Goal: Check status: Check status

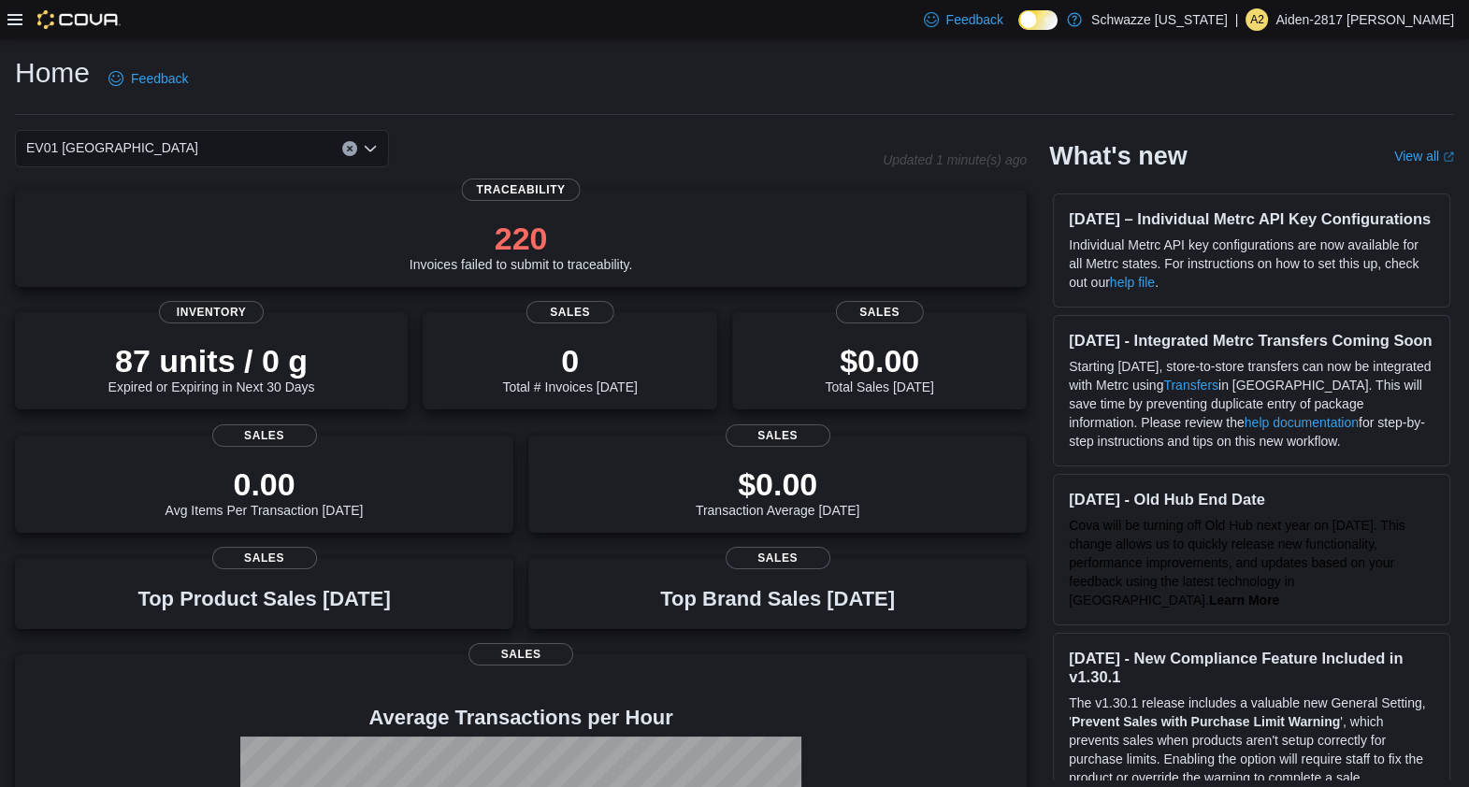
click at [3, 23] on div "Feedback Dark Mode Schwazze New Mexico | A2 Aiden-2817 Cano" at bounding box center [734, 19] width 1469 height 39
click at [20, 22] on icon at bounding box center [14, 19] width 15 height 15
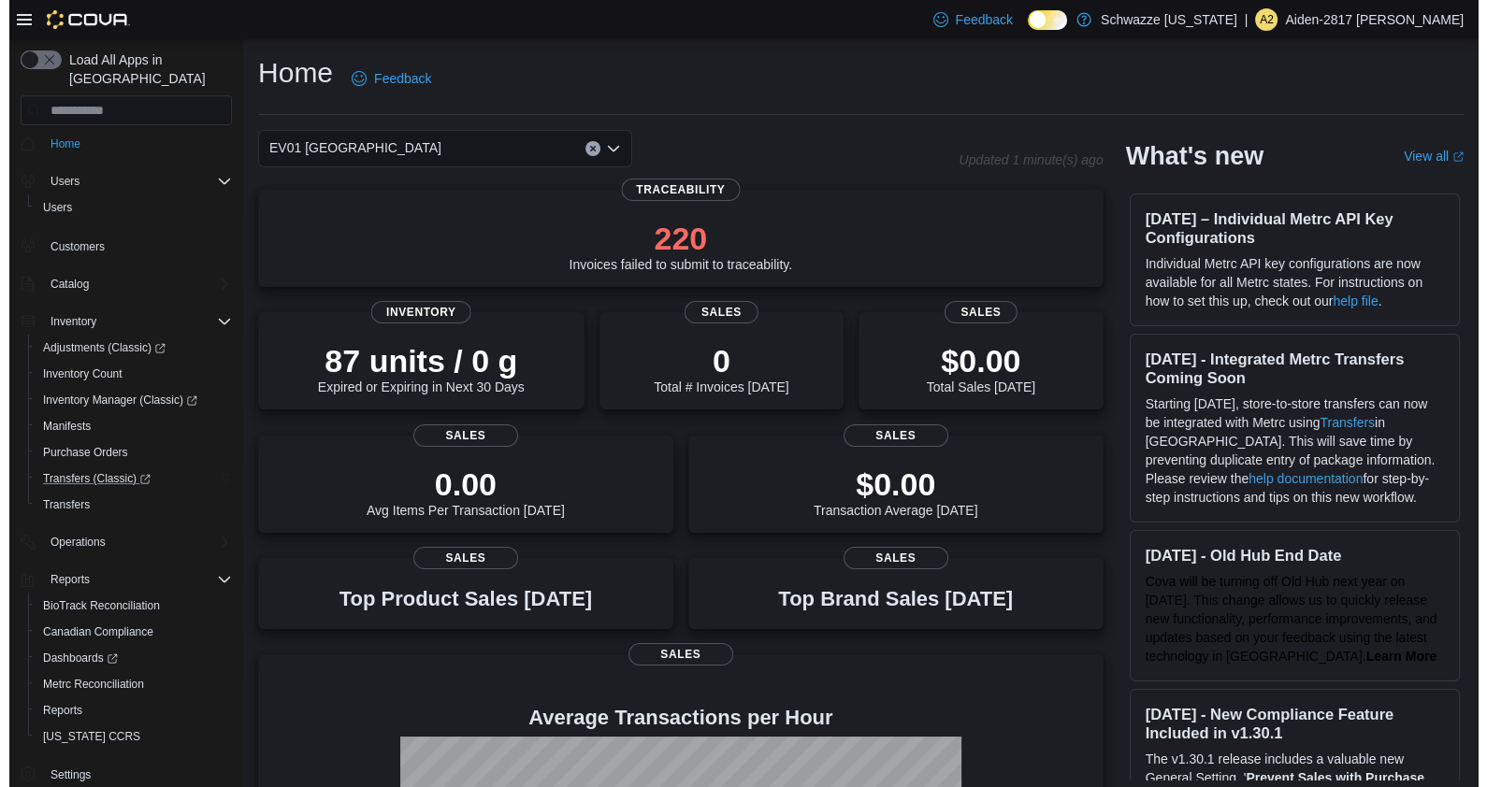
scroll to position [9, 0]
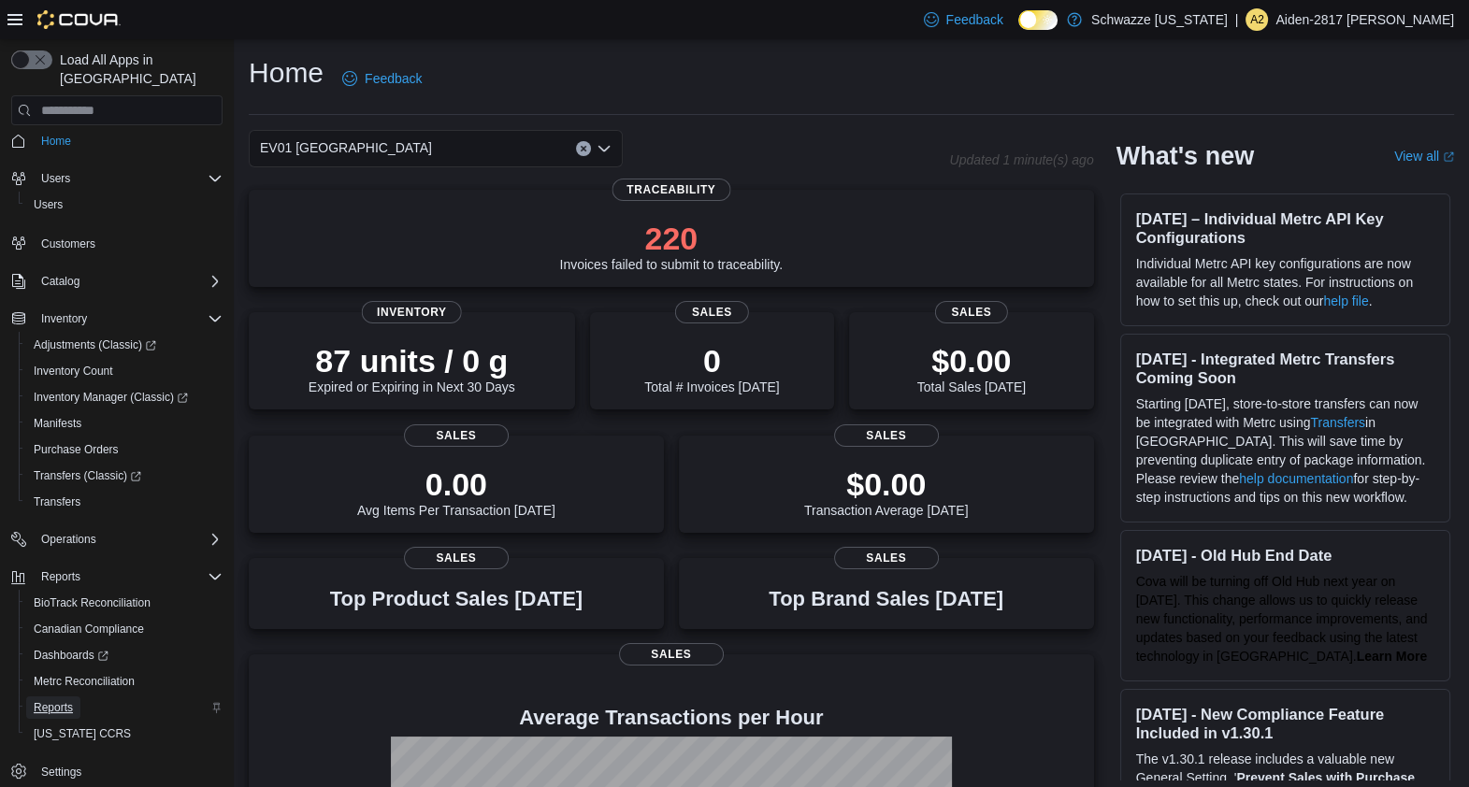
click at [65, 700] on span "Reports" at bounding box center [53, 707] width 39 height 15
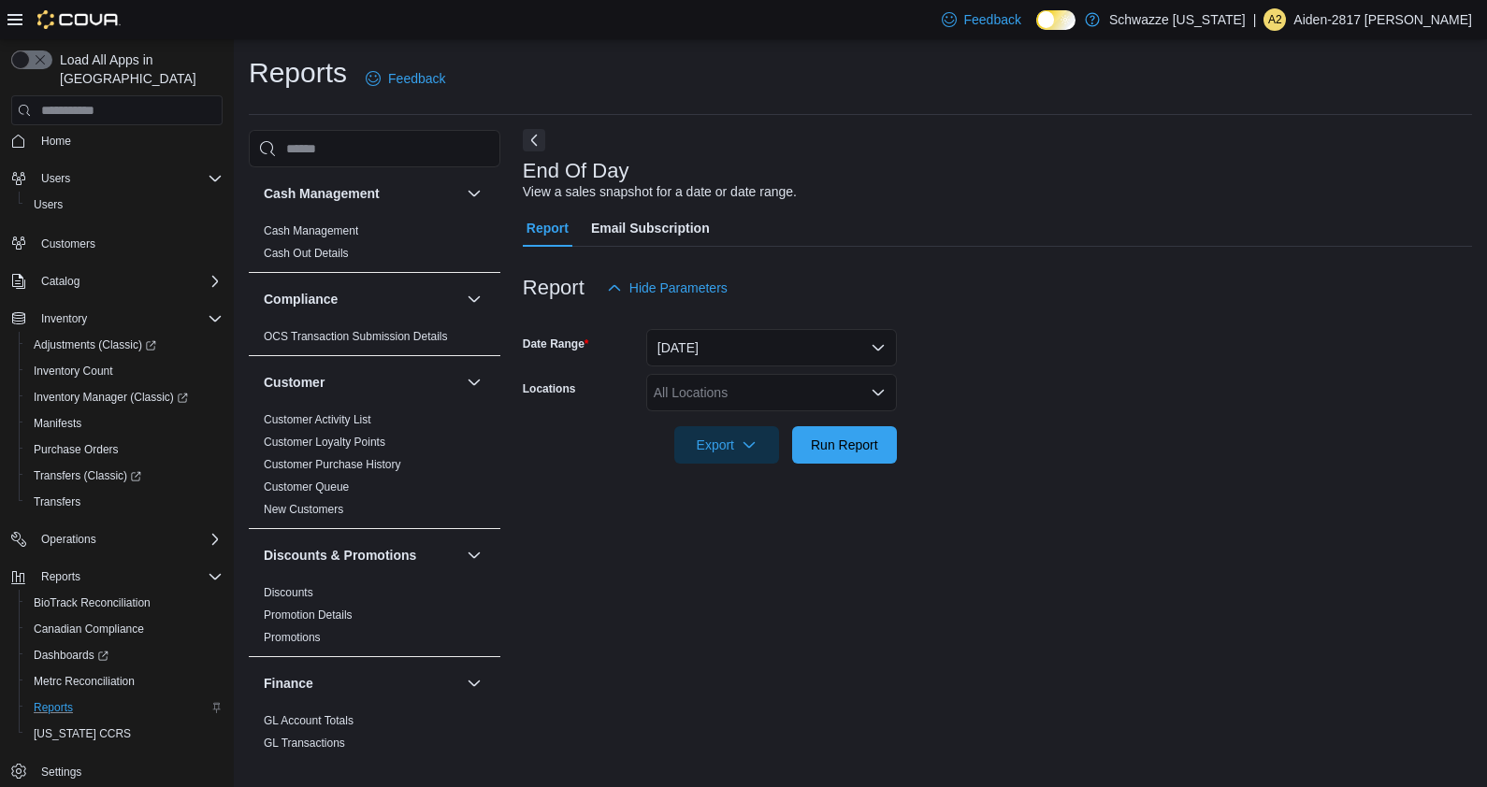
click at [533, 148] on button "Next" at bounding box center [534, 140] width 22 height 22
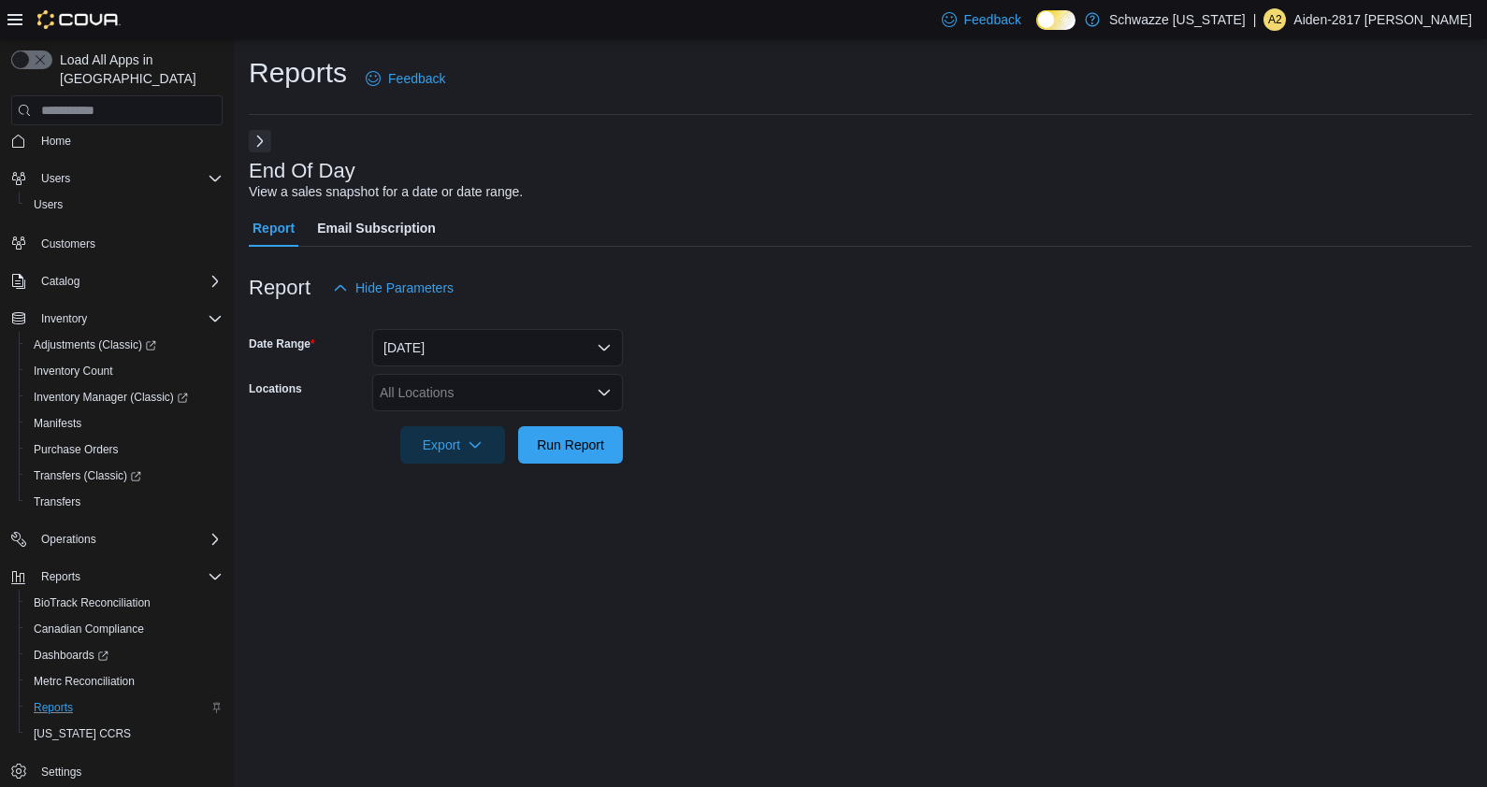
click at [11, 25] on icon at bounding box center [14, 19] width 15 height 15
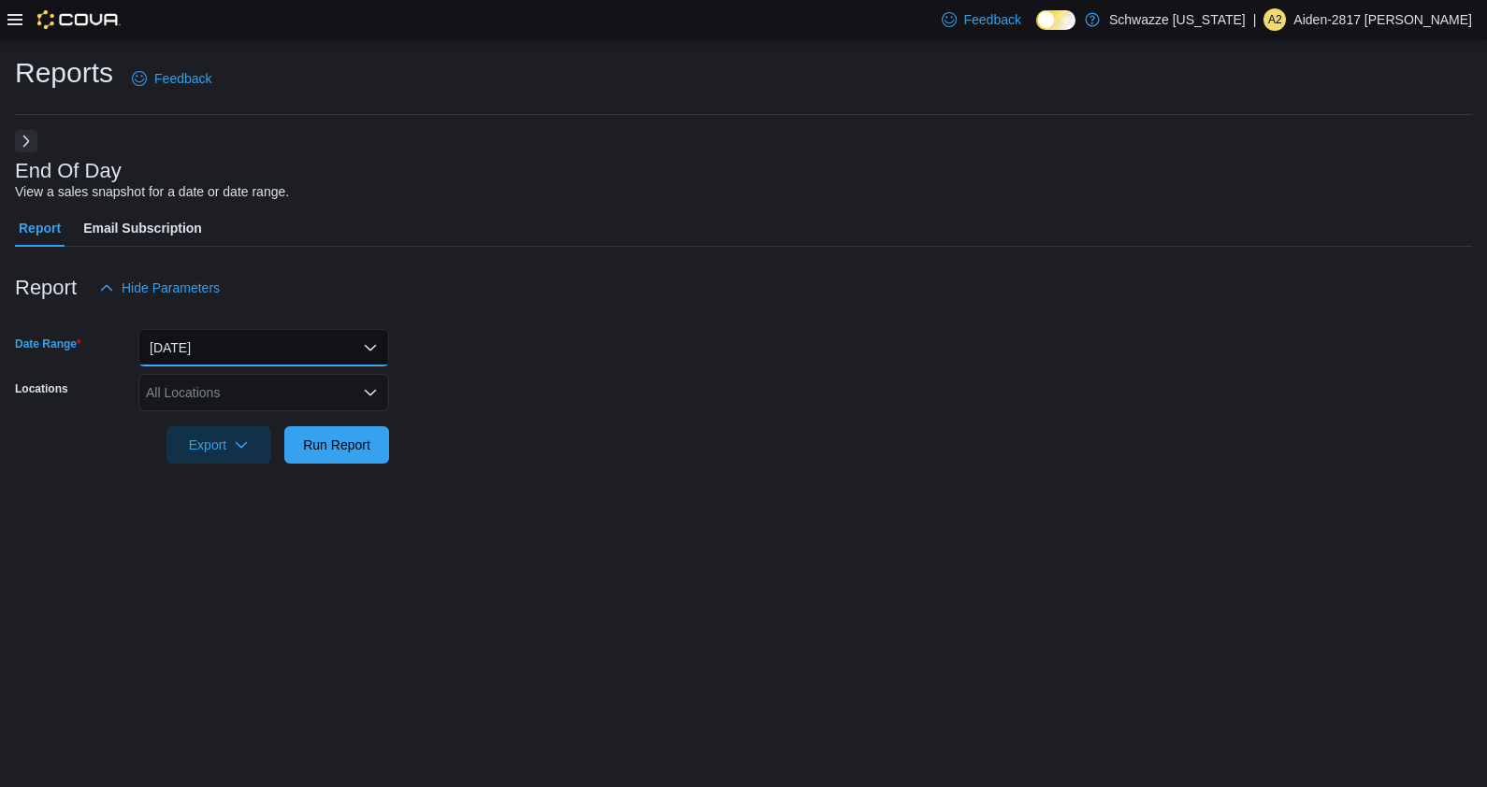
click at [299, 340] on button "Today" at bounding box center [263, 347] width 251 height 37
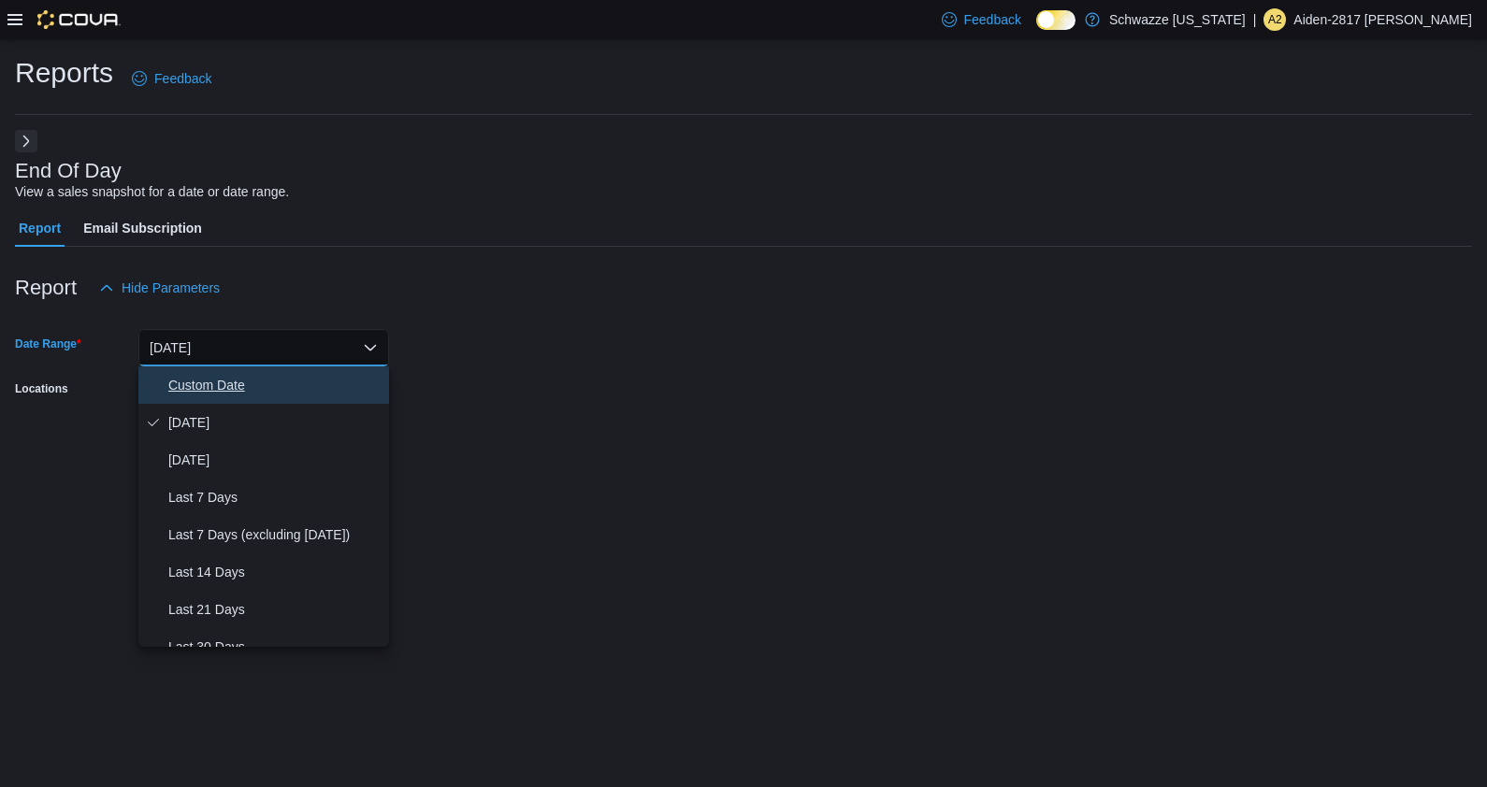
click at [276, 392] on span "Custom Date" at bounding box center [274, 385] width 213 height 22
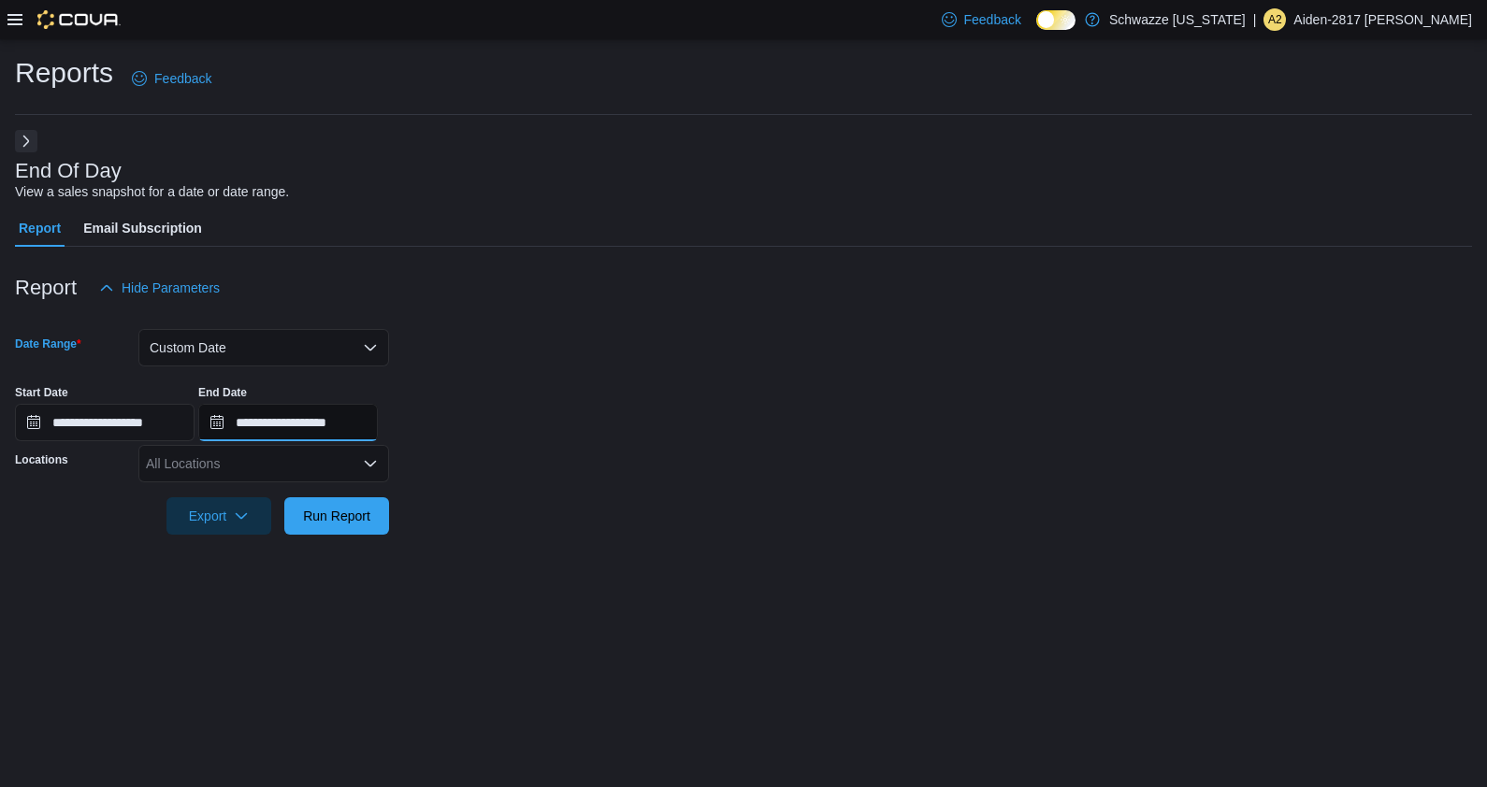
click at [295, 422] on input "**********" at bounding box center [288, 422] width 180 height 37
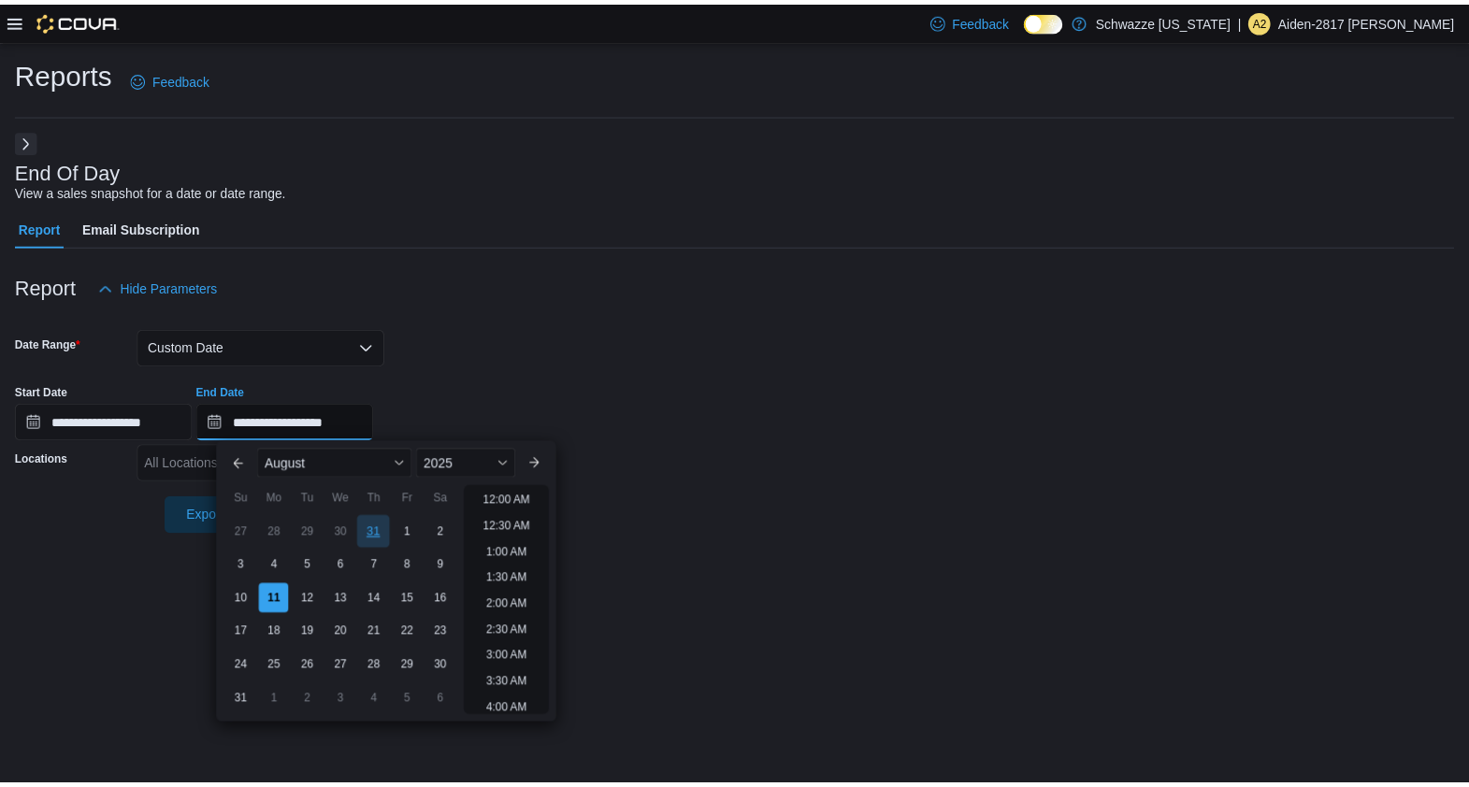
scroll to position [1028, 0]
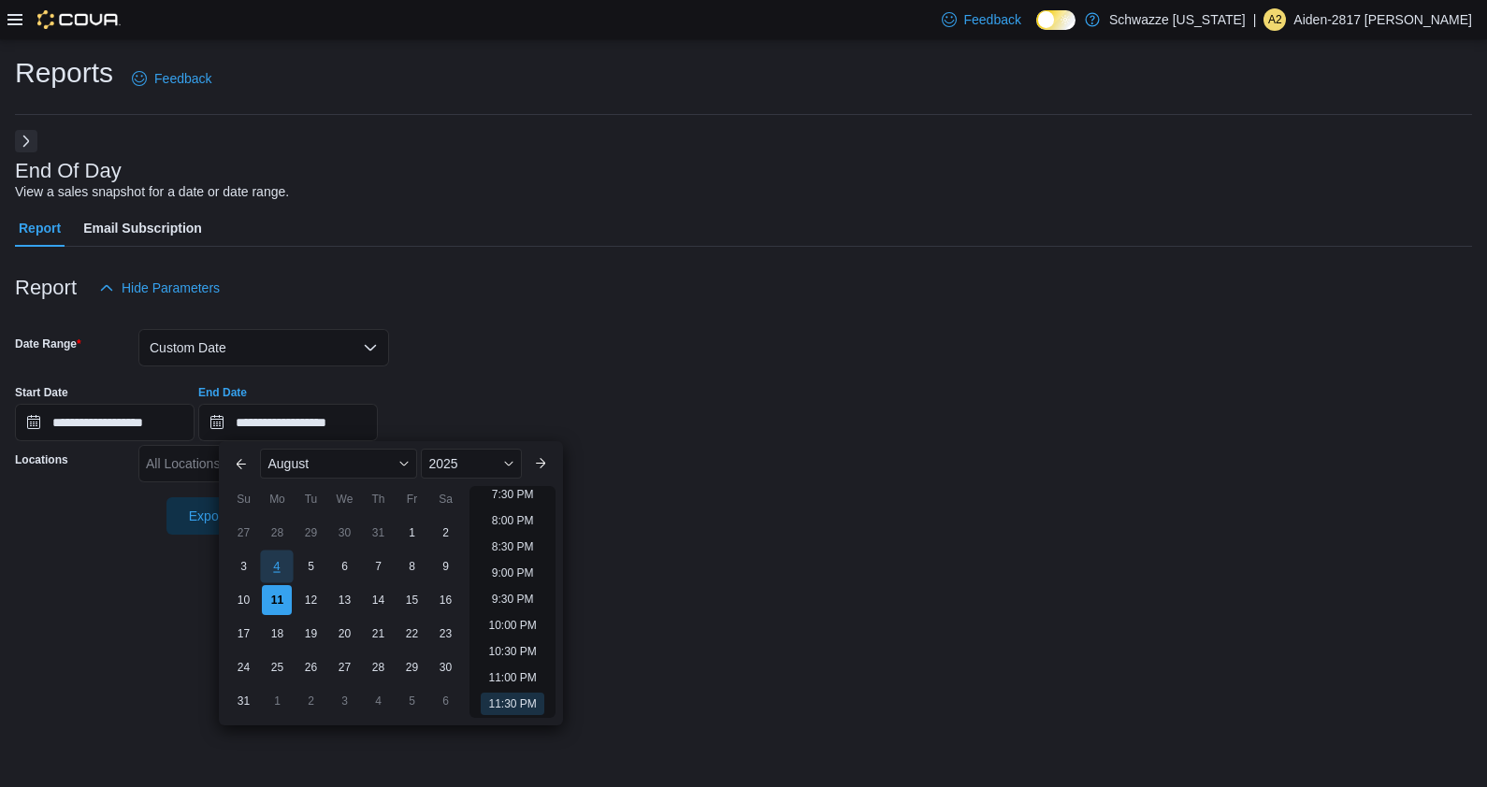
click at [274, 569] on div "4" at bounding box center [277, 566] width 33 height 33
type input "**********"
click at [499, 392] on div "**********" at bounding box center [743, 405] width 1457 height 71
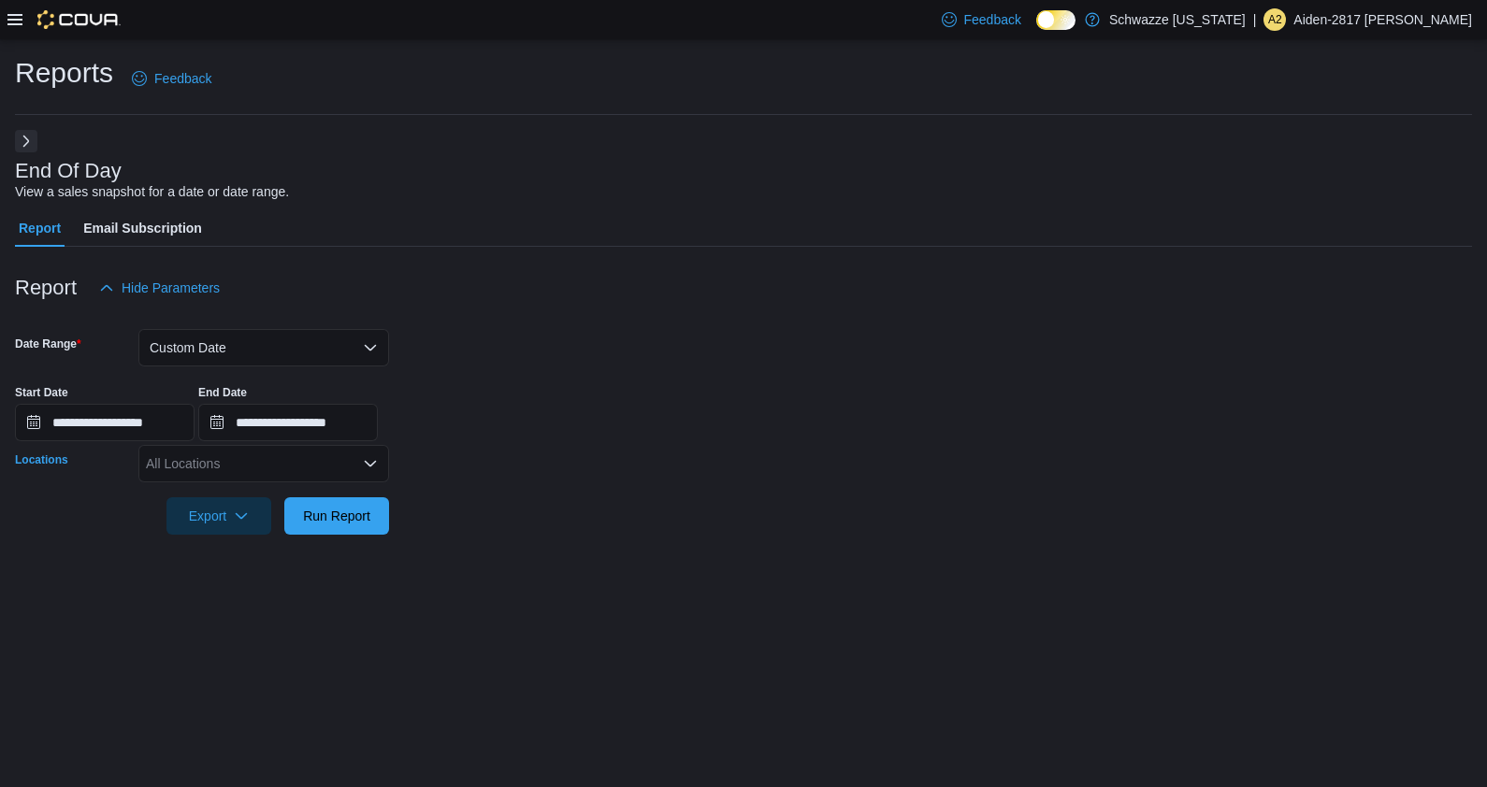
click at [194, 457] on div "All Locations" at bounding box center [263, 463] width 251 height 37
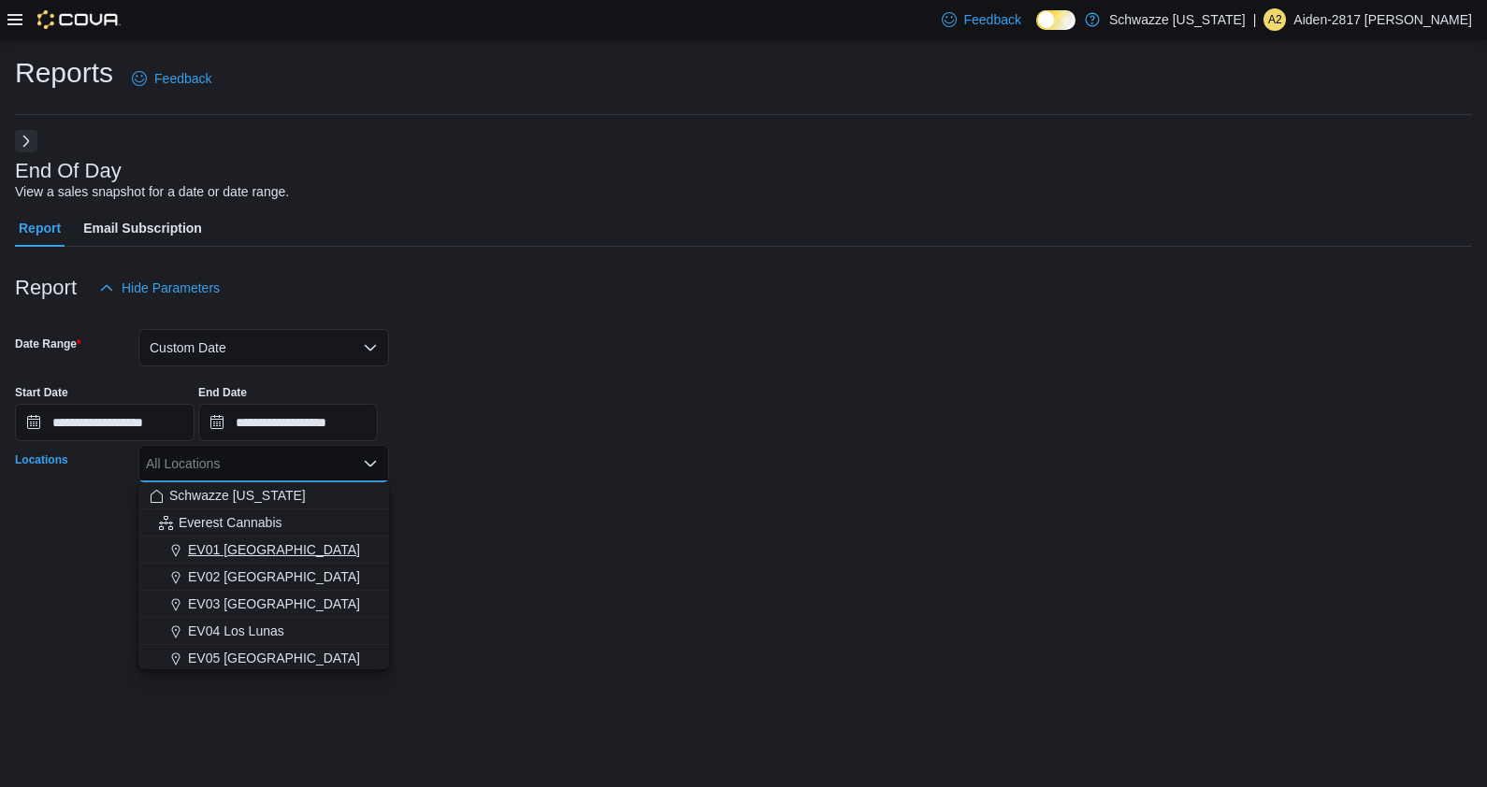
click at [257, 541] on span "EV01 North Valley" at bounding box center [274, 549] width 172 height 19
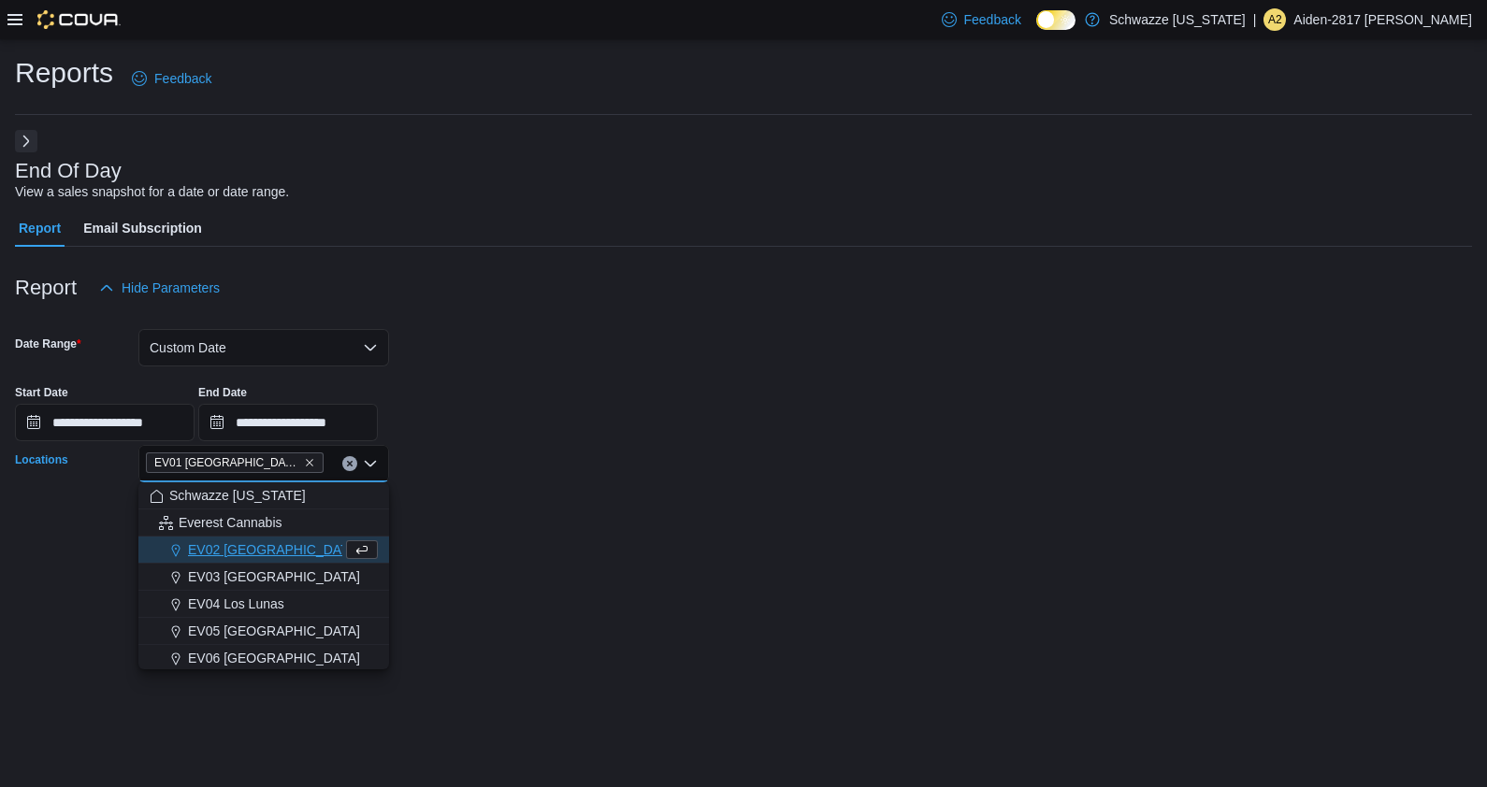
click at [613, 538] on div at bounding box center [743, 546] width 1457 height 22
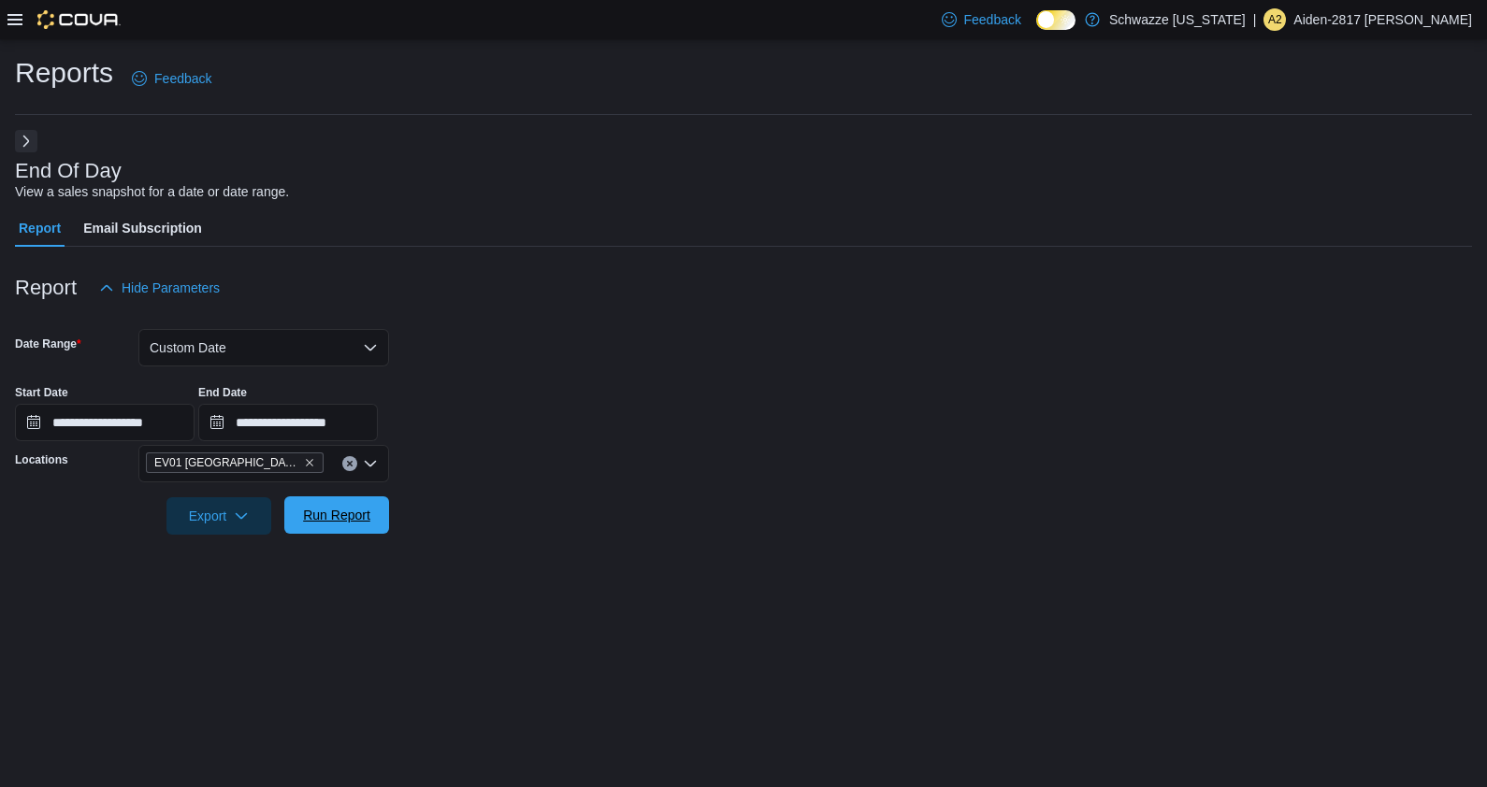
click at [381, 528] on button "Run Report" at bounding box center [336, 514] width 105 height 37
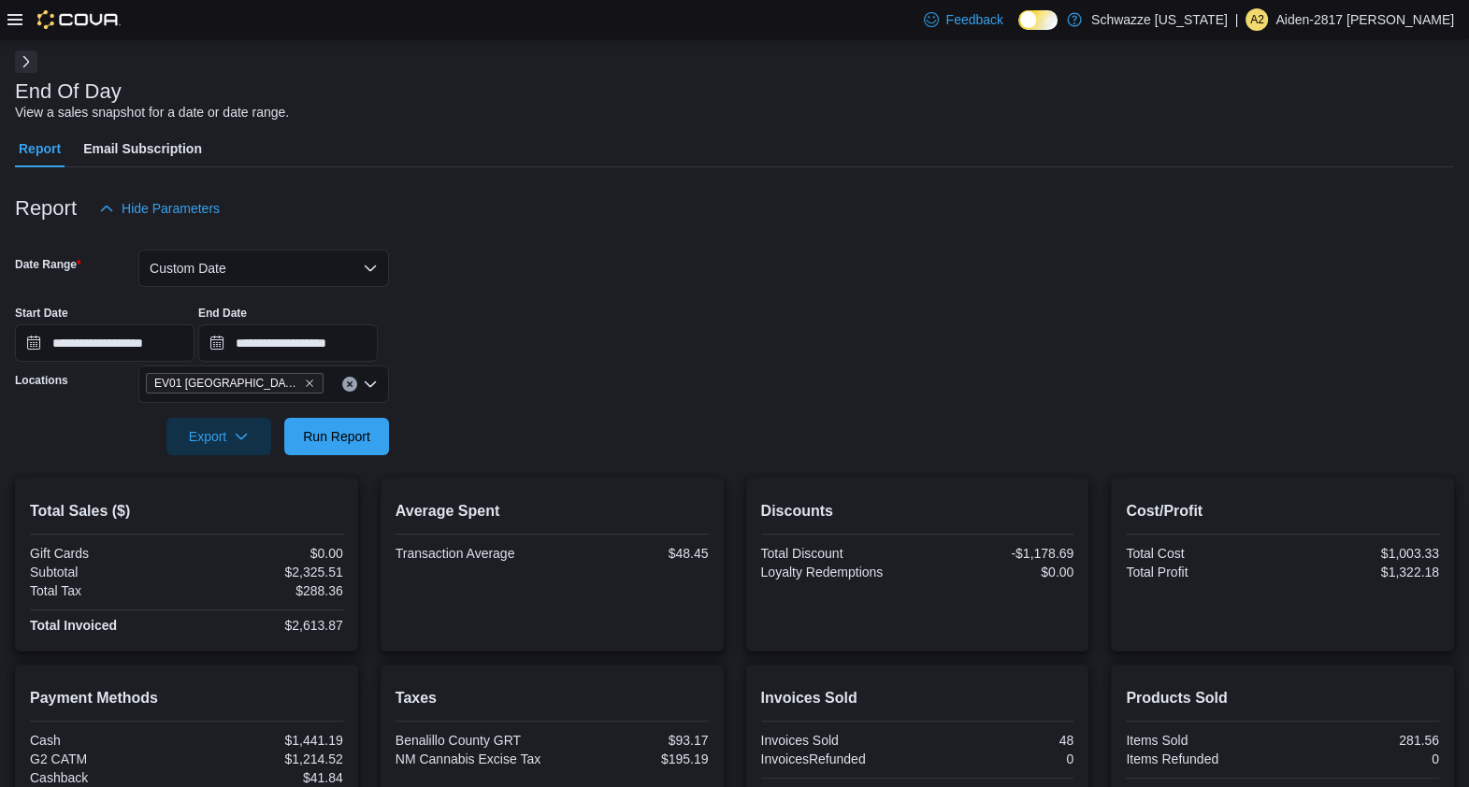
scroll to position [116, 0]
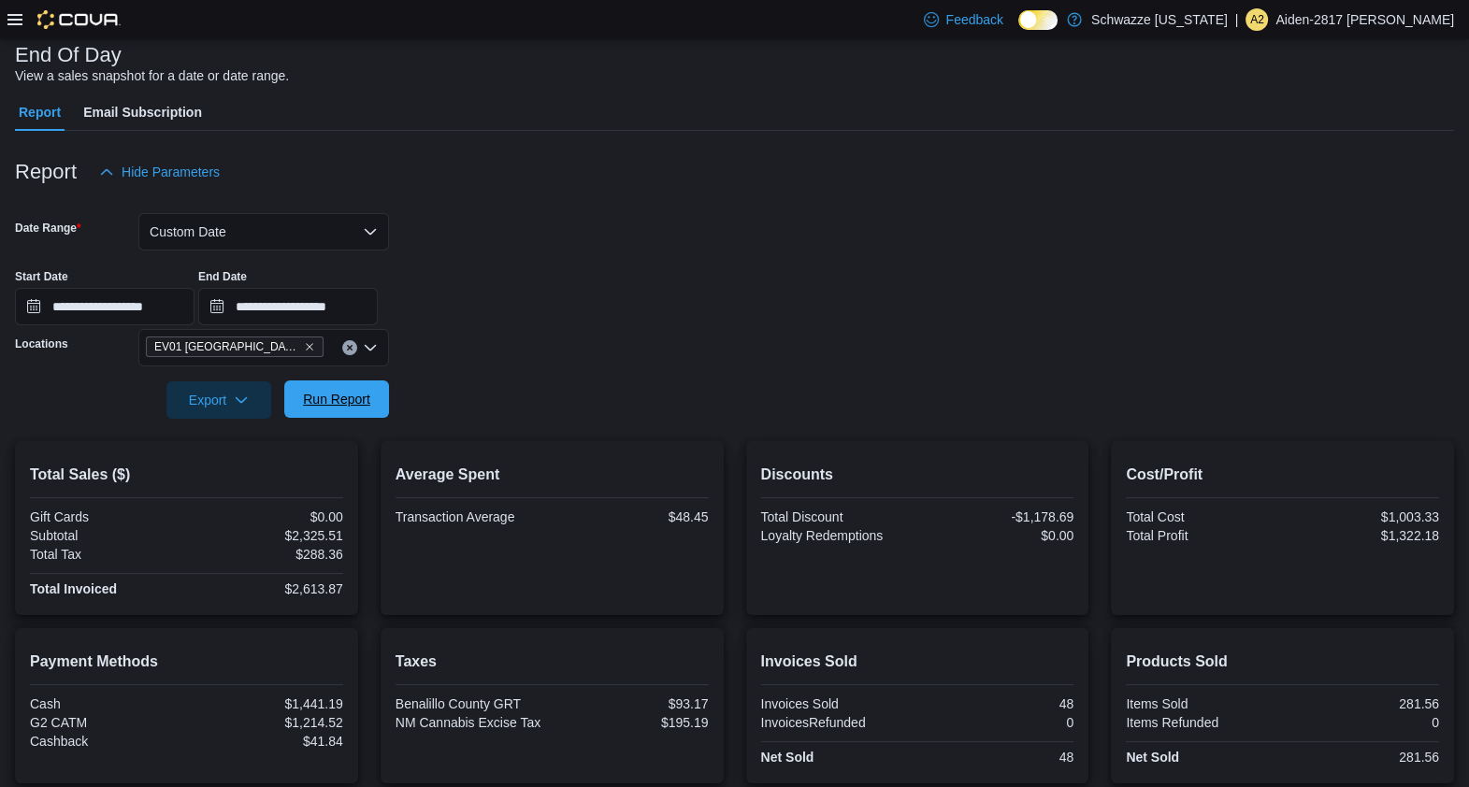
click at [323, 391] on span "Run Report" at bounding box center [336, 399] width 67 height 19
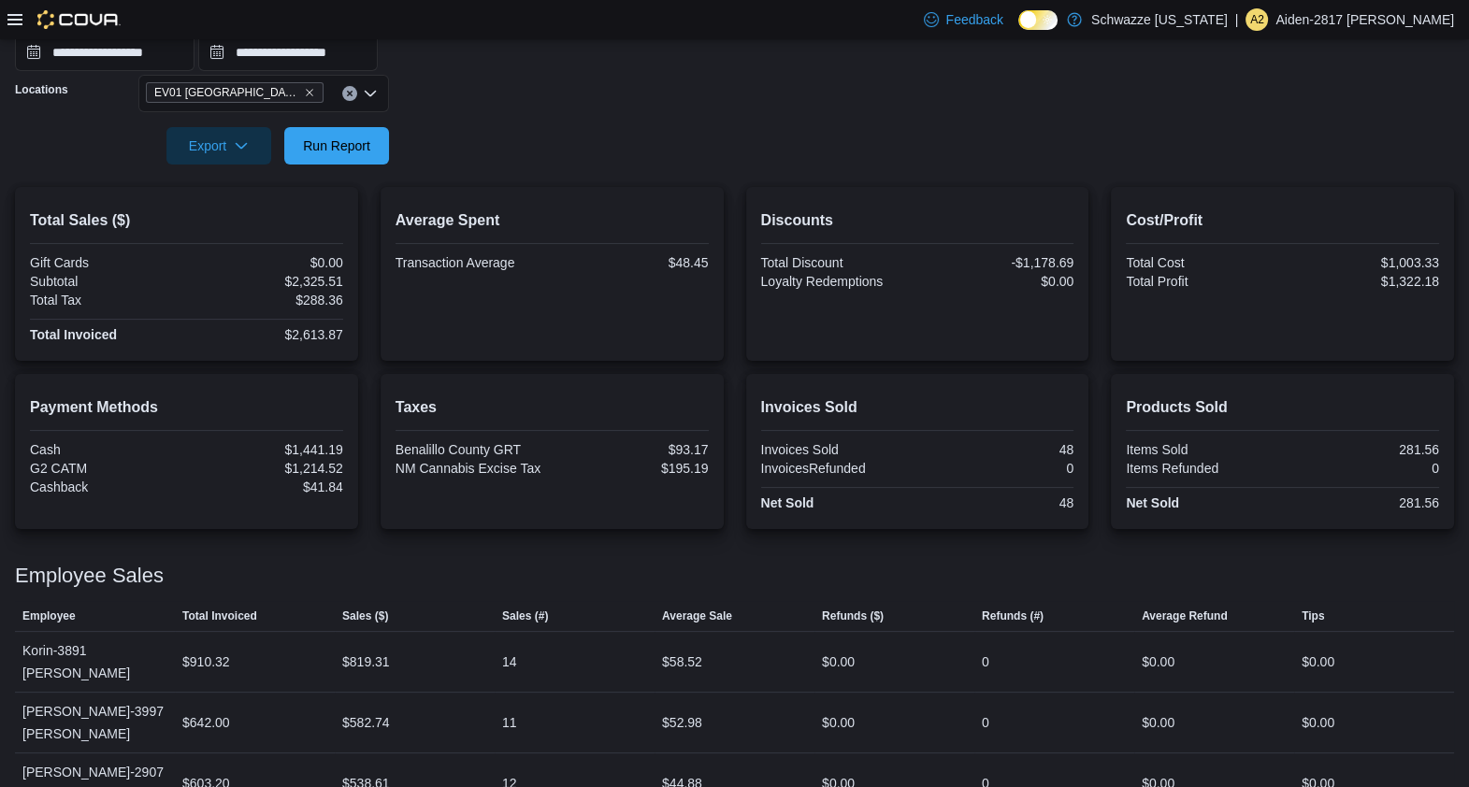
scroll to position [381, 0]
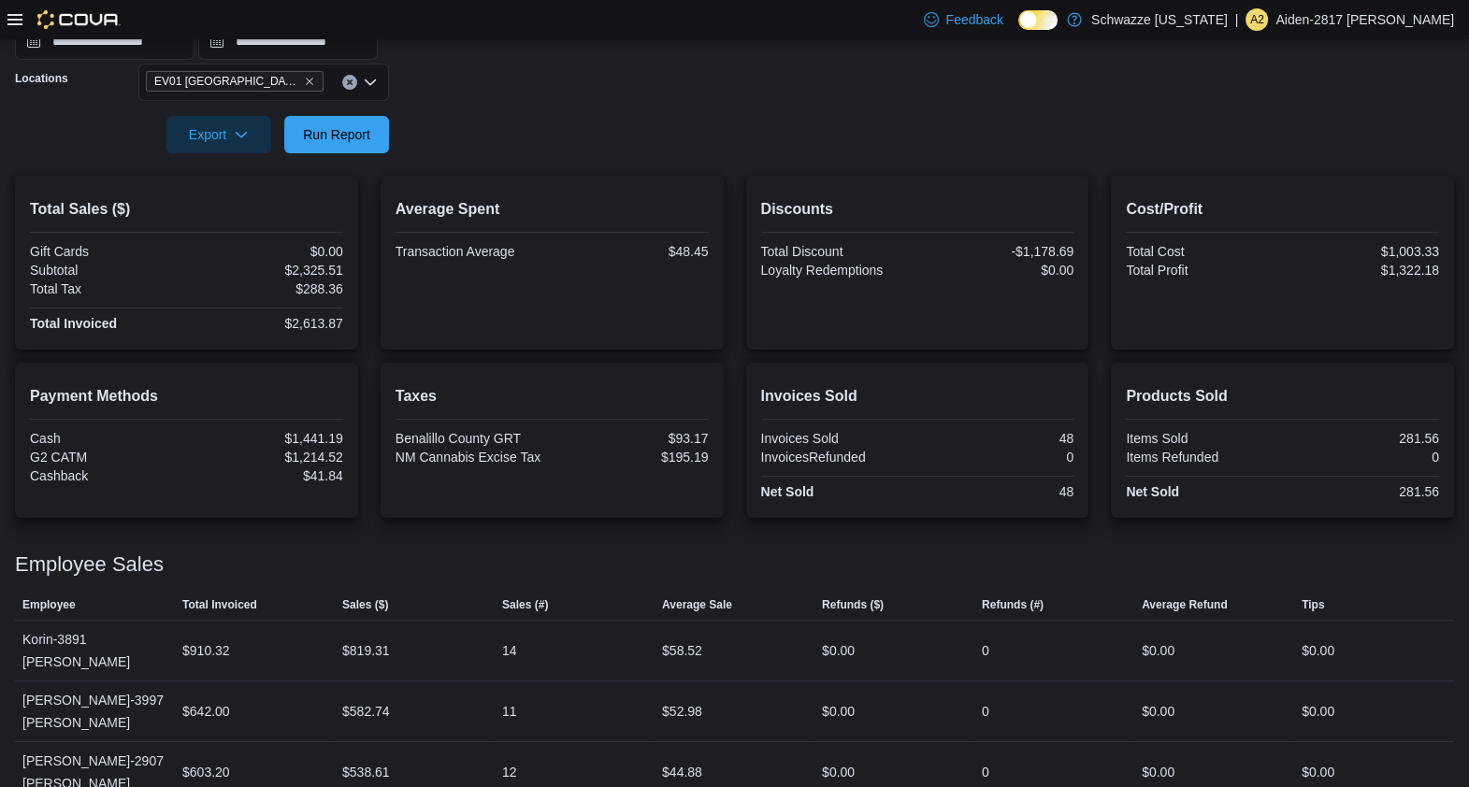
click at [921, 171] on div at bounding box center [734, 164] width 1439 height 22
click at [827, 103] on div at bounding box center [734, 108] width 1439 height 15
